Goal: Find contact information: Find contact information

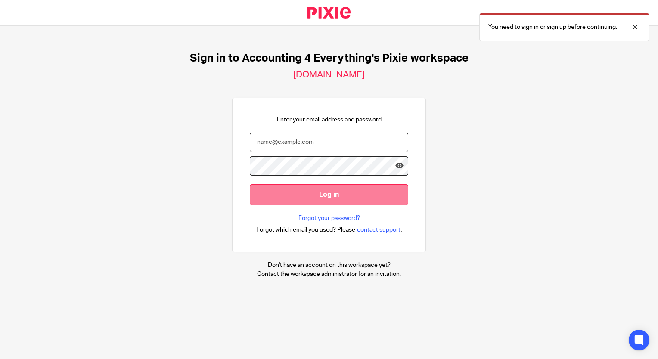
type input "josh@accounting4everything.com"
click at [280, 199] on input "Log in" at bounding box center [329, 194] width 158 height 21
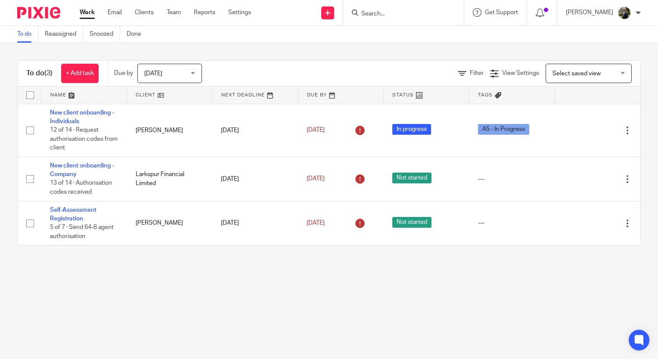
click at [393, 11] on input "Search" at bounding box center [400, 14] width 78 height 8
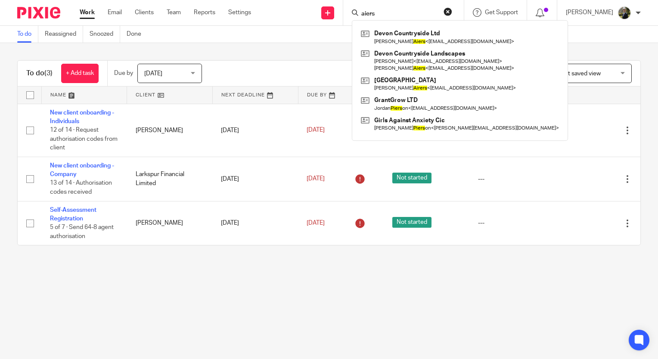
type input "aiers"
click at [341, 291] on main "To do Reassigned Snoozed Done To do (3) + Add task Due by [DATE] [DATE] [DATE] …" at bounding box center [329, 179] width 658 height 359
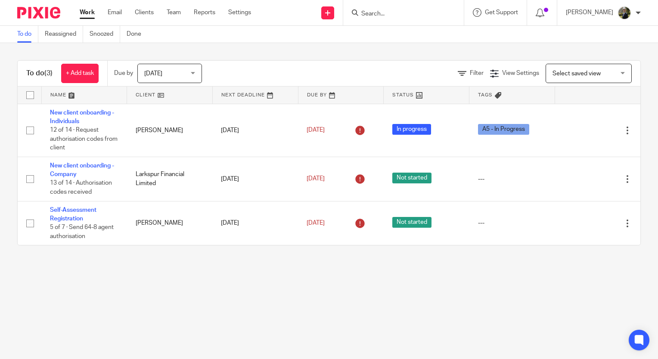
click at [392, 11] on input "Search" at bounding box center [400, 14] width 78 height 8
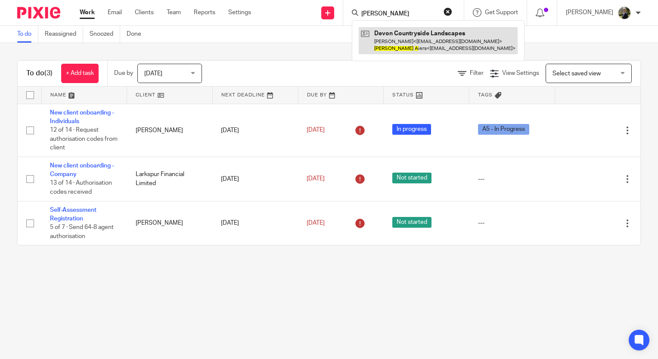
type input "stuart a"
click at [424, 39] on link at bounding box center [438, 40] width 159 height 27
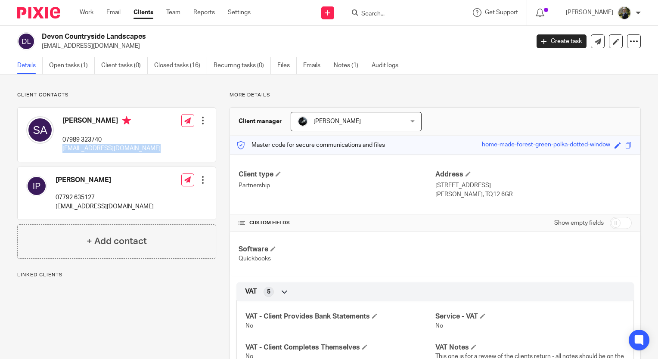
drag, startPoint x: 184, startPoint y: 149, endPoint x: 62, endPoint y: 149, distance: 122.3
click at [62, 149] on div "Stuart Aiers 07989 323740 info@devoncountrysidelandscapes.co.uk Edit contact Cr…" at bounding box center [117, 135] width 198 height 54
copy div "info@devoncountrysidelandscapes.co.uk"
click at [385, 16] on input "Search" at bounding box center [400, 14] width 78 height 8
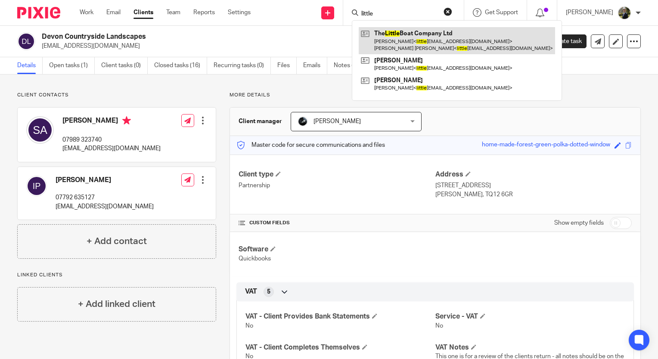
type input "little"
click at [451, 34] on link at bounding box center [457, 40] width 196 height 27
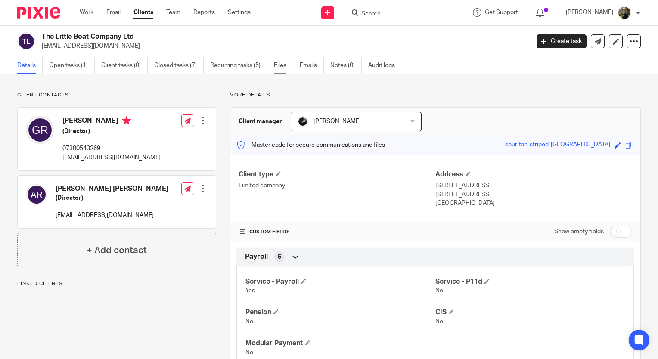
click at [288, 65] on link "Files" at bounding box center [283, 65] width 19 height 17
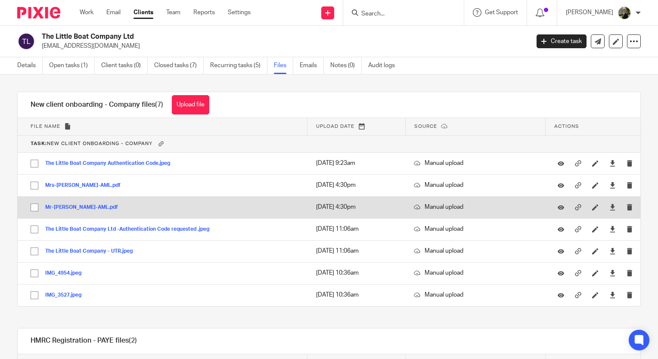
click at [69, 209] on button "Mr-[PERSON_NAME]-AML.pdf" at bounding box center [84, 208] width 79 height 6
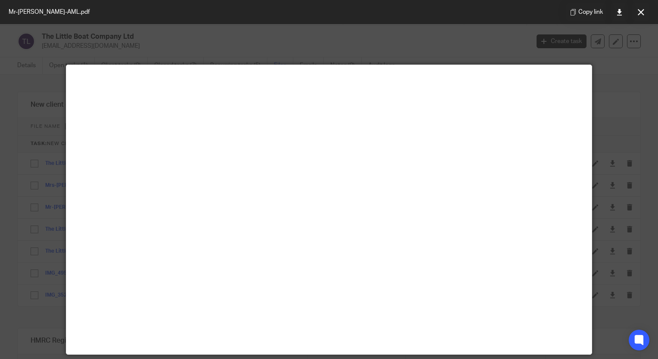
click at [101, 50] on div at bounding box center [329, 179] width 658 height 359
click at [71, 30] on div at bounding box center [329, 179] width 658 height 359
click at [643, 19] on button at bounding box center [640, 11] width 17 height 17
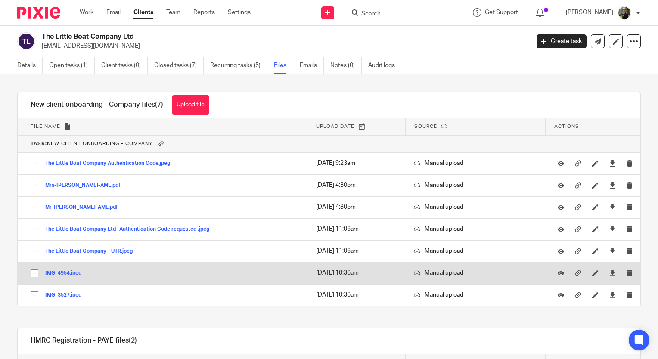
click at [64, 273] on button "IMG_4954.jpeg" at bounding box center [66, 273] width 43 height 6
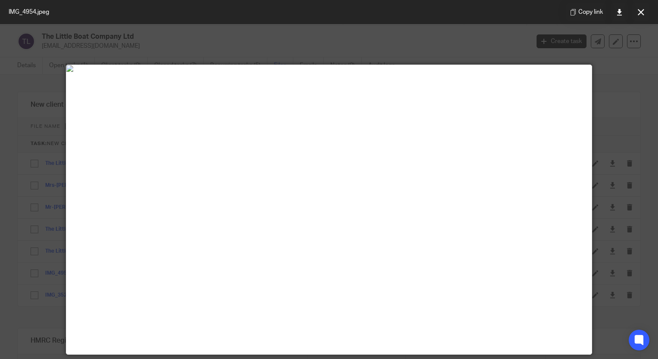
click at [644, 12] on button at bounding box center [640, 11] width 17 height 17
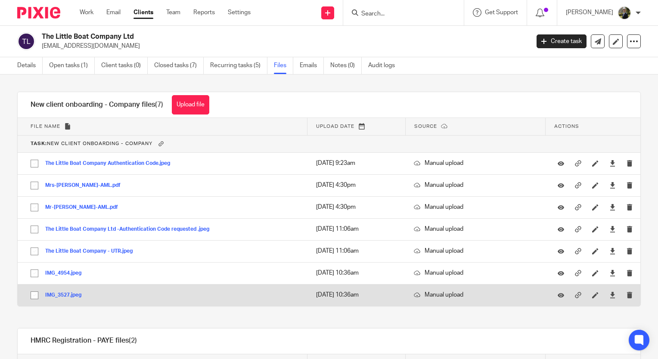
click at [62, 291] on div "IMG_3527.jpeg" at bounding box center [66, 295] width 43 height 9
click at [62, 294] on button "IMG_3527.jpeg" at bounding box center [66, 295] width 43 height 6
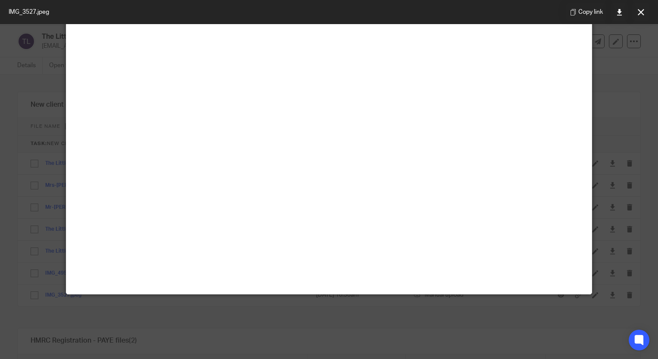
scroll to position [301, 0]
click at [40, 104] on div at bounding box center [329, 179] width 658 height 359
click at [647, 15] on button at bounding box center [640, 11] width 17 height 17
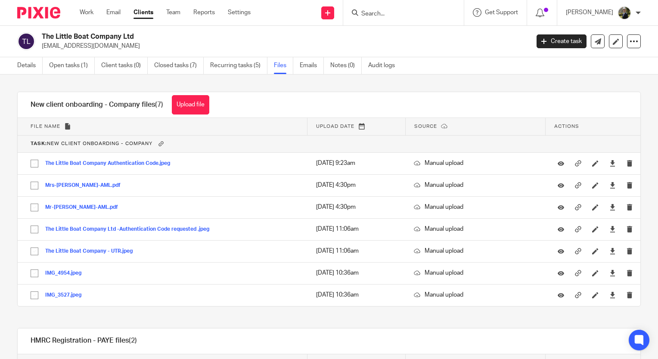
click at [15, 66] on div "Details Open tasks (1) Client tasks (0) Closed tasks (7) Recurring tasks (5) Fi…" at bounding box center [208, 65] width 416 height 17
click at [27, 66] on link "Details" at bounding box center [29, 65] width 25 height 17
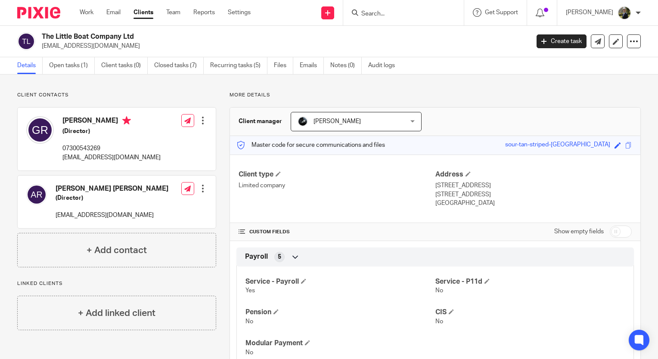
click at [388, 23] on div at bounding box center [403, 12] width 121 height 25
click at [386, 18] on div at bounding box center [403, 12] width 121 height 25
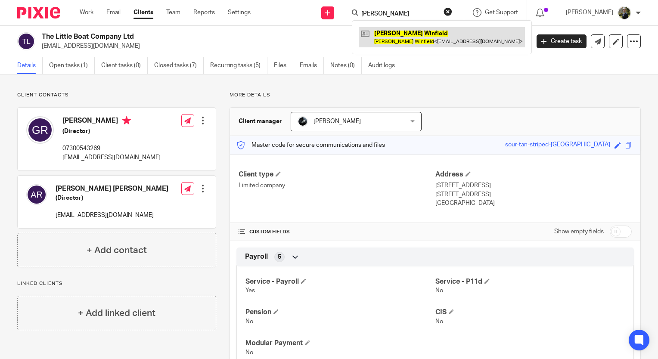
type input "gill winfield"
click at [404, 34] on link at bounding box center [442, 37] width 166 height 20
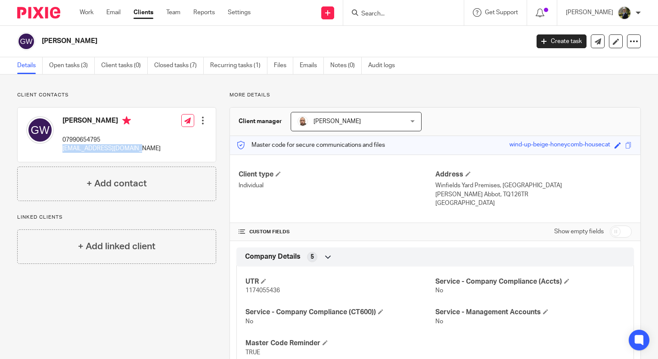
drag, startPoint x: 115, startPoint y: 155, endPoint x: 60, endPoint y: 156, distance: 54.7
click at [60, 156] on div "[PERSON_NAME] 07990654795 [EMAIL_ADDRESS][DOMAIN_NAME] Edit contact Create clie…" at bounding box center [117, 135] width 198 height 54
copy p "[EMAIL_ADDRESS][DOMAIN_NAME]"
